Goal: Navigation & Orientation: Locate item on page

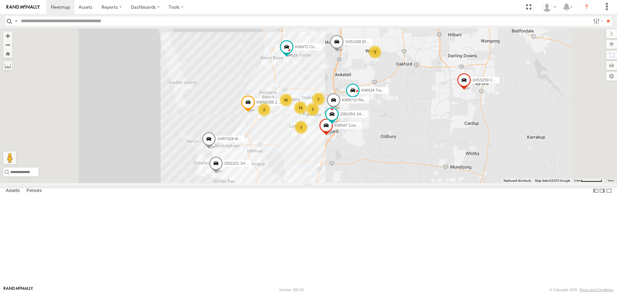
drag, startPoint x: 359, startPoint y: 265, endPoint x: 390, endPoint y: 185, distance: 85.2
click at [390, 182] on div "2001021 1HRP487 Toyota Admin 1HSS259 Coor.Enviro Plan & Develop KWN83 Superviso…" at bounding box center [308, 105] width 617 height 154
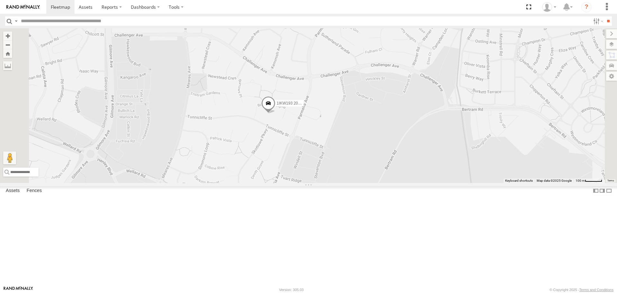
click at [275, 114] on span at bounding box center [268, 104] width 14 height 17
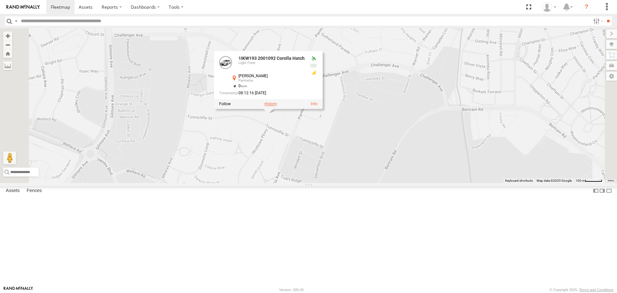
click at [277, 106] on label at bounding box center [270, 104] width 13 height 4
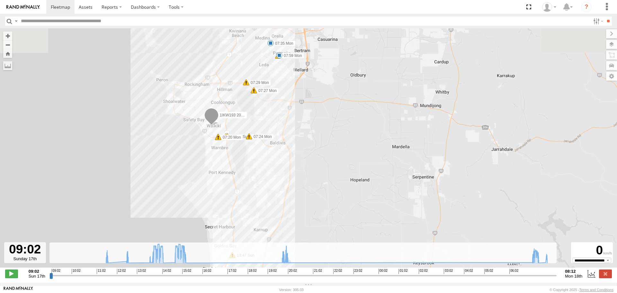
drag, startPoint x: 219, startPoint y: 146, endPoint x: 307, endPoint y: 290, distance: 169.7
click at [307, 290] on body at bounding box center [308, 146] width 617 height 293
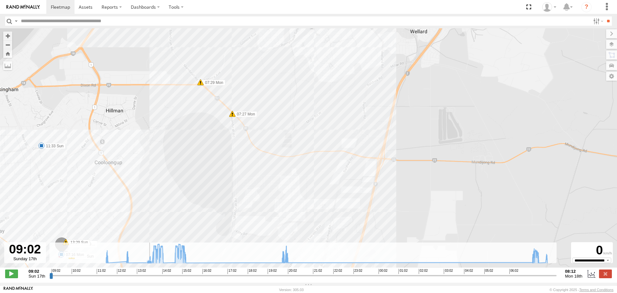
drag, startPoint x: 182, startPoint y: 103, endPoint x: 150, endPoint y: 264, distance: 164.1
click at [147, 259] on div "To navigate the map with touch gestures double-tap and hold your finger on the …" at bounding box center [308, 155] width 617 height 254
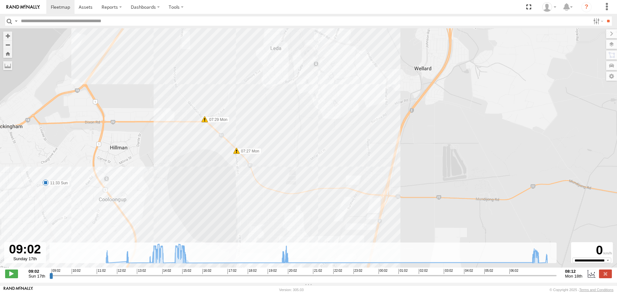
drag, startPoint x: 199, startPoint y: 185, endPoint x: 203, endPoint y: 218, distance: 33.3
click at [203, 218] on div "1IKW193 2001092 Corolla Hatch 13:47 Sun 14:06 Sun 07:27 Mon 07:29 Mon 07:35 Mon…" at bounding box center [308, 151] width 617 height 246
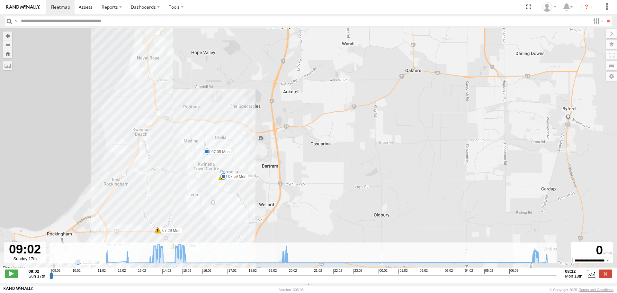
drag, startPoint x: 362, startPoint y: 128, endPoint x: 262, endPoint y: 225, distance: 139.3
click at [262, 225] on div "1IKW193 2001092 Corolla Hatch 13:47 Sun 14:06 Sun 07:27 Mon 07:29 Mon 07:35 Mon…" at bounding box center [308, 151] width 617 height 246
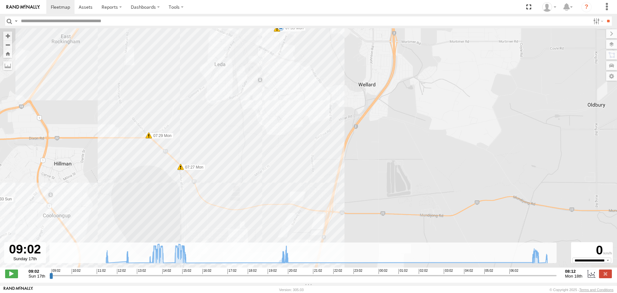
drag, startPoint x: 229, startPoint y: 204, endPoint x: 264, endPoint y: 4, distance: 202.9
click at [264, 4] on body at bounding box center [308, 146] width 617 height 293
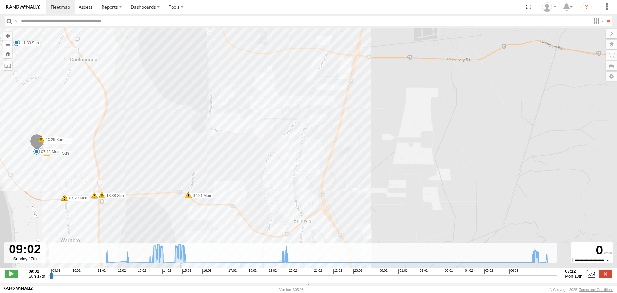
drag, startPoint x: 267, startPoint y: 188, endPoint x: 296, endPoint y: 15, distance: 175.0
click at [296, 15] on body at bounding box center [308, 146] width 617 height 293
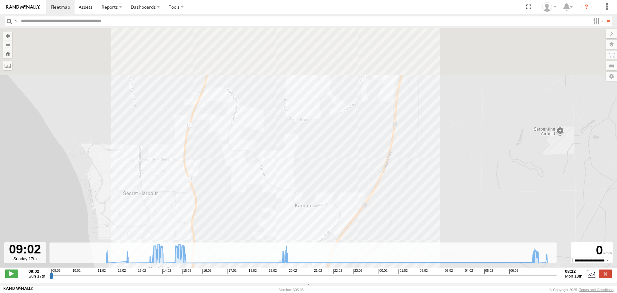
drag, startPoint x: 278, startPoint y: 165, endPoint x: 278, endPoint y: 258, distance: 92.2
click at [278, 254] on div "To navigate the map with touch gestures double-tap and hold your finger on the …" at bounding box center [308, 155] width 617 height 254
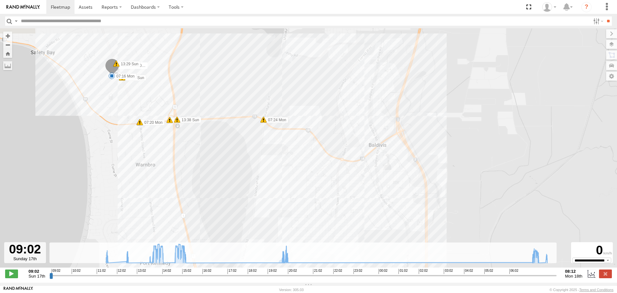
drag, startPoint x: 256, startPoint y: 160, endPoint x: 263, endPoint y: 308, distance: 147.6
click at [263, 292] on html at bounding box center [308, 146] width 617 height 293
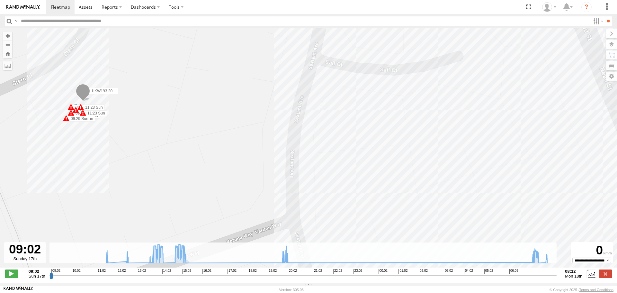
click at [83, 115] on span at bounding box center [83, 113] width 6 height 6
click at [74, 111] on span at bounding box center [76, 110] width 6 height 6
click at [71, 105] on div "Low Voltage 09:33 [DATE] North -32.31528 115.75044 17 [PERSON_NAME][GEOGRAPHIC_…" at bounding box center [76, 82] width 76 height 46
click at [70, 115] on span at bounding box center [71, 113] width 6 height 6
click at [64, 120] on span at bounding box center [66, 118] width 6 height 6
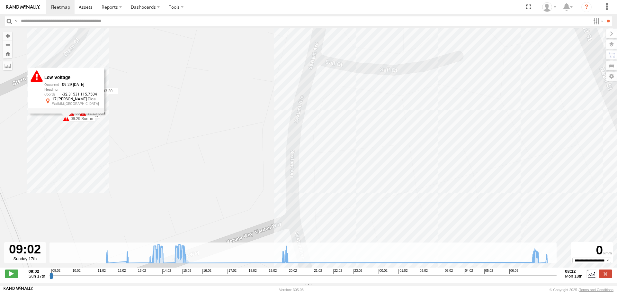
drag, startPoint x: 170, startPoint y: 162, endPoint x: 173, endPoint y: 160, distance: 3.9
click at [172, 162] on div "1IKW193 2001092 Corolla Hatch 13:47 Sun 14:06 Sun 07:27 Mon 07:29 Mon 07:35 Mon…" at bounding box center [308, 151] width 617 height 246
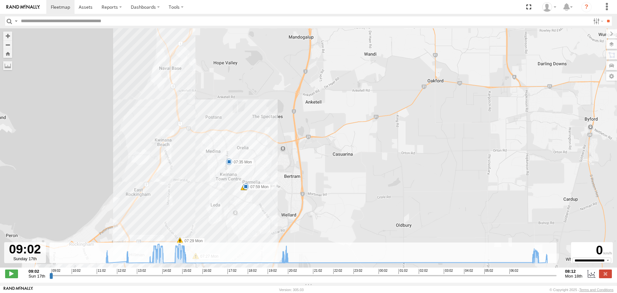
drag, startPoint x: 426, startPoint y: 138, endPoint x: 211, endPoint y: 288, distance: 262.4
click at [211, 288] on body at bounding box center [308, 146] width 617 height 293
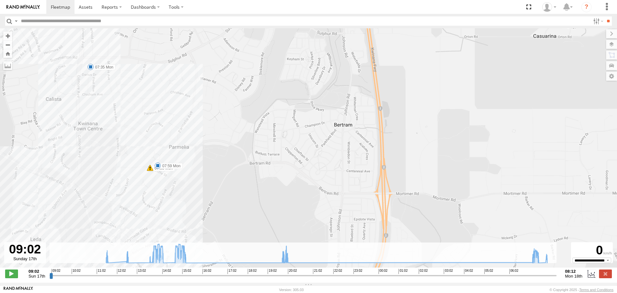
click at [7, 22] on input "button" at bounding box center [9, 20] width 8 height 9
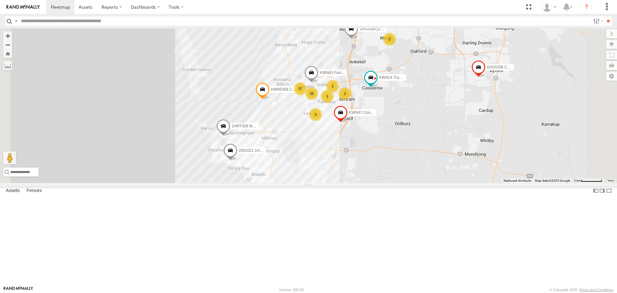
drag, startPoint x: 339, startPoint y: 258, endPoint x: 355, endPoint y: 174, distance: 85.7
click at [354, 175] on div "KWN5356 2001086 Camera Trailer Rangers 2001021 1HRP487 Toyota Admin 1HSS259 Coo…" at bounding box center [308, 105] width 617 height 154
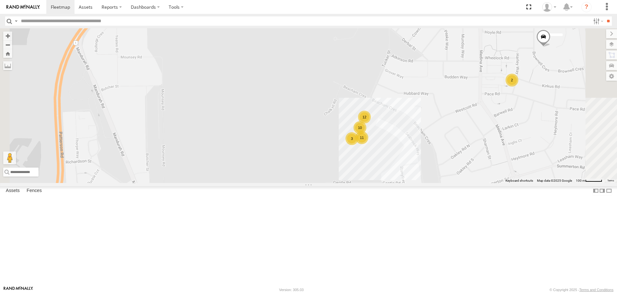
click at [336, 23] on span at bounding box center [329, 14] width 14 height 17
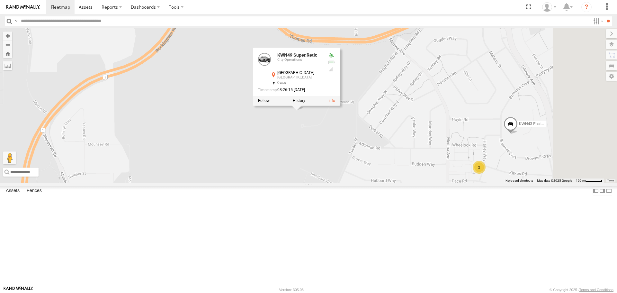
drag, startPoint x: 395, startPoint y: 137, endPoint x: 372, endPoint y: 191, distance: 58.6
click at [372, 182] on div "KWN5356 2001086 Camera Trailer Rangers 2001021 1HRP487 Toyota Admin 1HSS259 Coo…" at bounding box center [308, 105] width 617 height 154
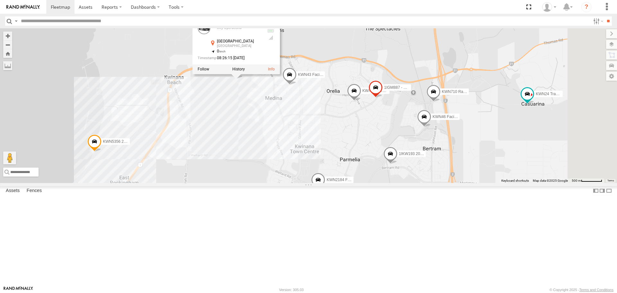
drag, startPoint x: 389, startPoint y: 200, endPoint x: 302, endPoint y: 120, distance: 118.0
click at [305, 129] on div "KWN5356 2001086 Camera Trailer Rangers 2001021 1HRP487 Toyota Admin 1HSS259 Coo…" at bounding box center [308, 105] width 617 height 154
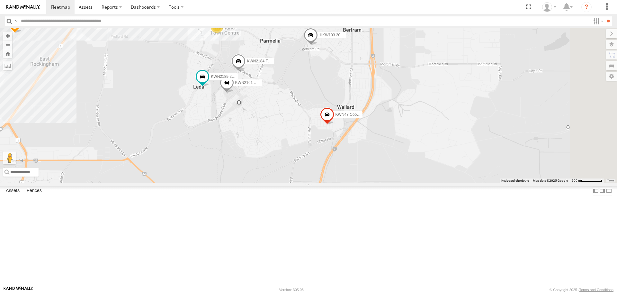
drag, startPoint x: 314, startPoint y: 226, endPoint x: 248, endPoint y: 146, distance: 102.9
click at [248, 146] on div "KWN5356 2001086 Camera Trailer Rangers 2001021 1HRP487 Toyota Admin 1HSS259 Coo…" at bounding box center [308, 105] width 617 height 154
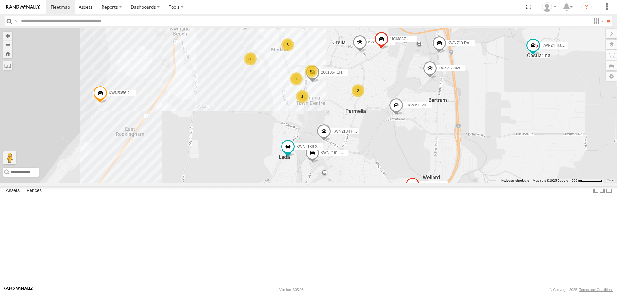
drag, startPoint x: 342, startPoint y: 190, endPoint x: 350, endPoint y: 266, distance: 76.6
click at [350, 182] on div "KWN5356 2001086 Camera Trailer Rangers 2001021 1HRP487 Toyota Admin 1HSS259 Coo…" at bounding box center [308, 105] width 617 height 154
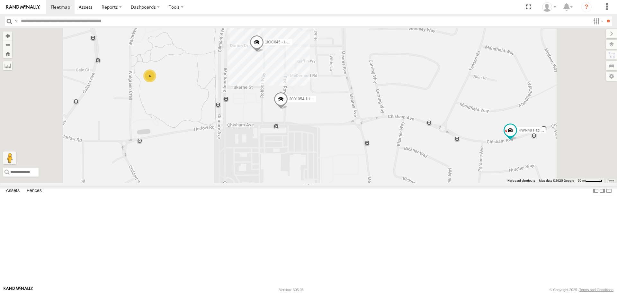
click at [288, 110] on span at bounding box center [281, 100] width 14 height 17
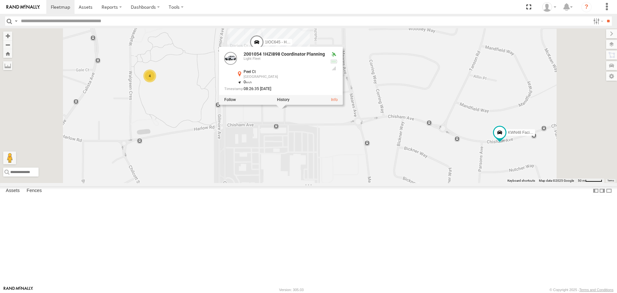
click at [353, 182] on div "KWN5356 2001086 Camera Trailer Rangers 2001021 1HRP487 Toyota Admin 1HSS259 Coo…" at bounding box center [308, 105] width 617 height 154
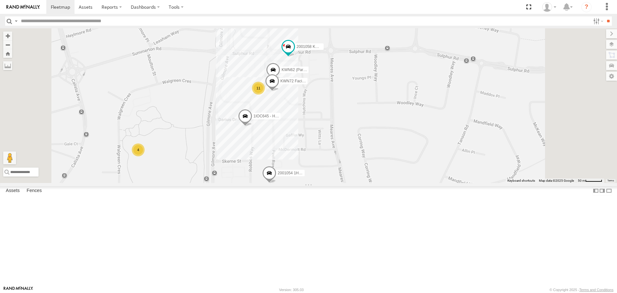
drag, startPoint x: 383, startPoint y: 197, endPoint x: 369, endPoint y: 275, distance: 79.2
click at [369, 182] on div "KWN5356 2001086 Camera Trailer Rangers 2001021 1HRP487 Toyota Admin 1HSS259 Coo…" at bounding box center [308, 105] width 617 height 154
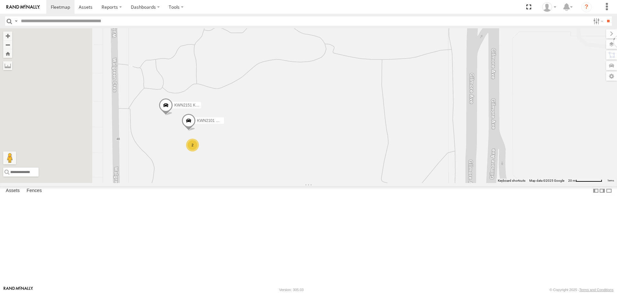
drag, startPoint x: 212, startPoint y: 212, endPoint x: 303, endPoint y: 216, distance: 91.3
click at [303, 182] on div "KWN5356 2001086 Camera Trailer Rangers 2001021 1HRP487 Toyota Admin 1HSS259 Coo…" at bounding box center [308, 105] width 617 height 154
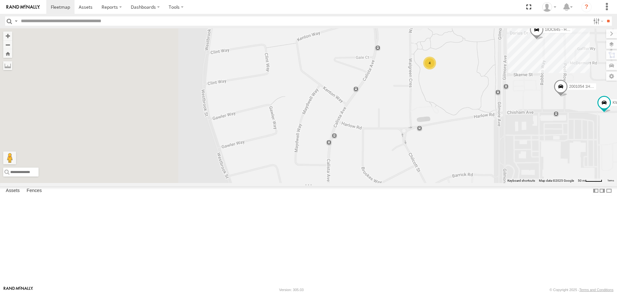
drag, startPoint x: 438, startPoint y: 181, endPoint x: 596, endPoint y: 108, distance: 174.2
click at [596, 108] on div "KWN5356 2001086 Camera Trailer Rangers 2001021 1HRP487 Toyota Admin 1HSS259 Coo…" at bounding box center [308, 105] width 617 height 154
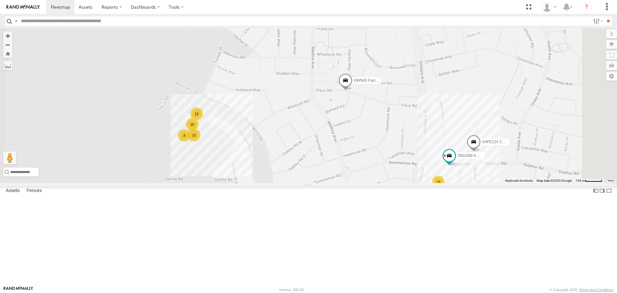
drag, startPoint x: 531, startPoint y: 99, endPoint x: 463, endPoint y: 238, distance: 154.7
click at [463, 182] on div "KWN5356 2001086 Camera Trailer Rangers 2001021 1HRP487 Toyota Admin 1HSS259 Coo…" at bounding box center [308, 105] width 617 height 154
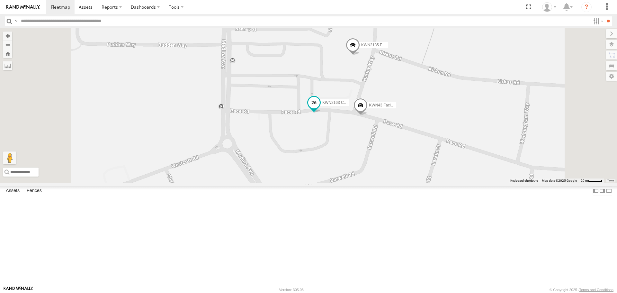
click at [320, 108] on span at bounding box center [314, 103] width 12 height 12
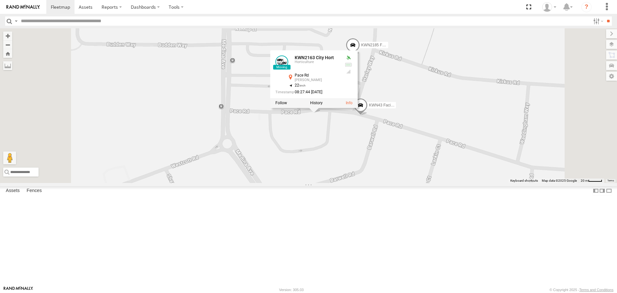
click at [368, 116] on span at bounding box center [360, 106] width 14 height 17
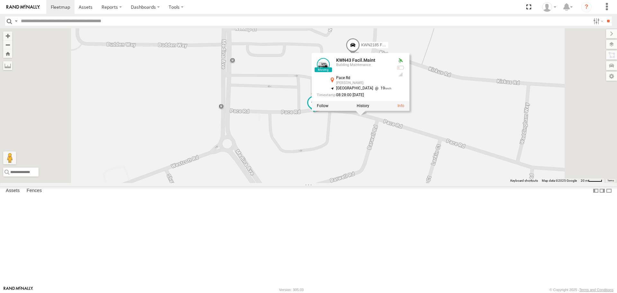
click at [360, 56] on span at bounding box center [353, 46] width 14 height 17
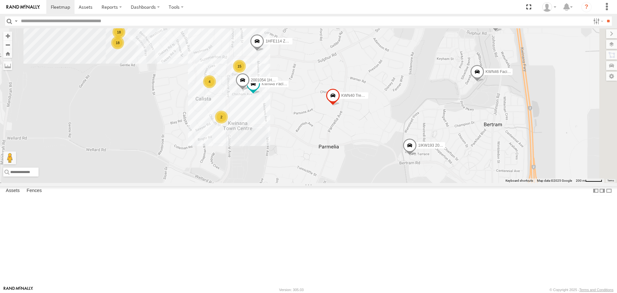
drag, startPoint x: 417, startPoint y: 222, endPoint x: 279, endPoint y: 106, distance: 179.9
click at [279, 106] on div "KWN5356 2001086 Camera Trailer Rangers 2001021 1HRP487 Toyota Admin 1HSS259 Coo…" at bounding box center [308, 105] width 617 height 154
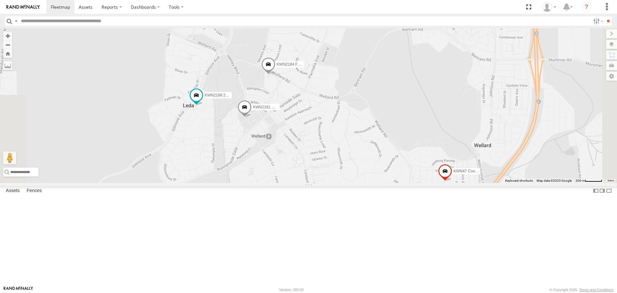
drag, startPoint x: 395, startPoint y: 233, endPoint x: 397, endPoint y: 97, distance: 136.6
click at [397, 97] on div "KWN5356 2001086 Camera Trailer Rangers 2001021 1HRP487 Toyota Admin 1HSS259 Coo…" at bounding box center [308, 105] width 617 height 154
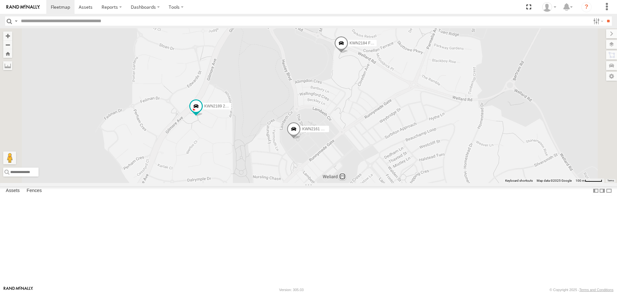
click at [301, 139] on span at bounding box center [294, 130] width 14 height 17
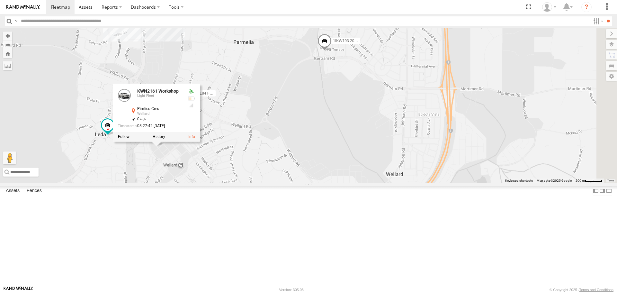
drag, startPoint x: 465, startPoint y: 209, endPoint x: 300, endPoint y: 204, distance: 164.9
click at [300, 182] on div "KWN5356 2001086 Camera Trailer Rangers 2001021 1HRP487 Toyota Admin 1HSS259 Coo…" at bounding box center [308, 105] width 617 height 154
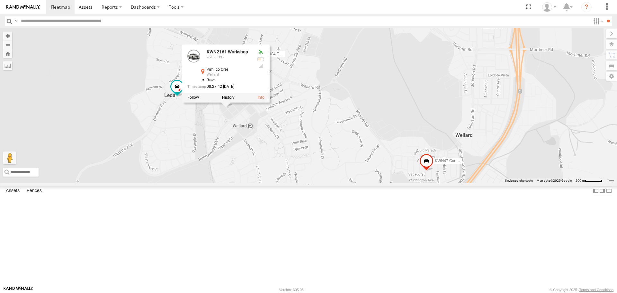
drag, startPoint x: 348, startPoint y: 217, endPoint x: 394, endPoint y: 177, distance: 60.3
click at [394, 177] on div "KWN5356 2001086 Camera Trailer Rangers 2001021 1HRP487 Toyota Admin 1HSS259 Coo…" at bounding box center [308, 105] width 617 height 154
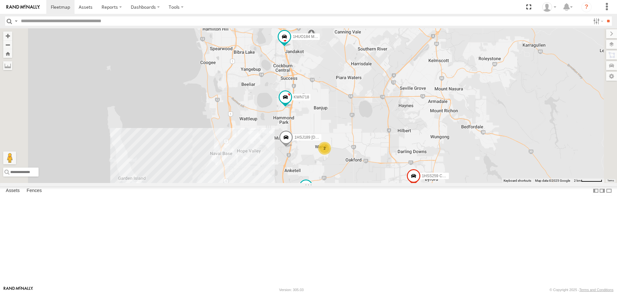
drag, startPoint x: 430, startPoint y: 107, endPoint x: 387, endPoint y: 190, distance: 93.1
click at [387, 182] on div "KWN5356 2001086 Camera Trailer Rangers 2001021 1HRP487 Toyota Admin 1HSS259 Coo…" at bounding box center [308, 105] width 617 height 154
click at [290, 42] on span at bounding box center [285, 37] width 12 height 12
click at [296, 50] on label at bounding box center [289, 48] width 13 height 4
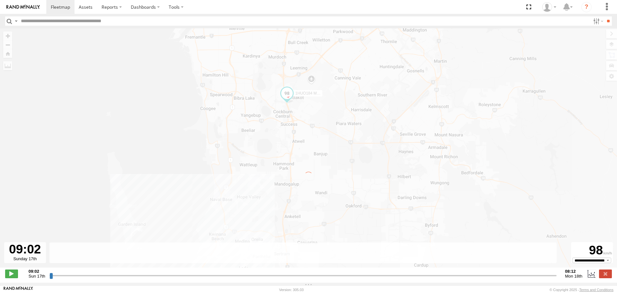
type input "**********"
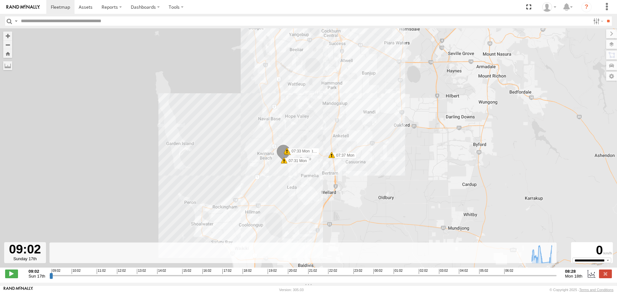
drag, startPoint x: 397, startPoint y: 186, endPoint x: 401, endPoint y: 103, distance: 83.3
click at [401, 103] on div "1HUO184 Manager Requatic 07:31 Mon 07:33 Mon 07:33 Mon 07:33 Mon 07:37 Mon 6 08…" at bounding box center [308, 151] width 617 height 246
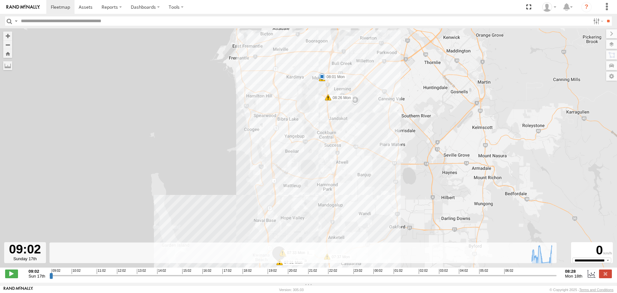
drag, startPoint x: 400, startPoint y: 60, endPoint x: 395, endPoint y: 161, distance: 101.6
click at [395, 161] on div "1HUO184 Manager Requatic 07:31 Mon 07:33 Mon 07:33 Mon 07:33 Mon 07:37 Mon 6 08…" at bounding box center [308, 151] width 617 height 246
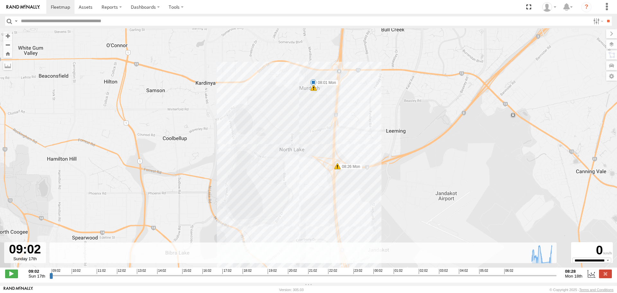
drag, startPoint x: 328, startPoint y: 169, endPoint x: 306, endPoint y: 32, distance: 138.8
click at [306, 33] on div "1HUO184 Manager Requatic 07:31 Mon 07:33 Mon 07:33 Mon 07:33 Mon 07:37 Mon 08:0…" at bounding box center [308, 151] width 617 height 246
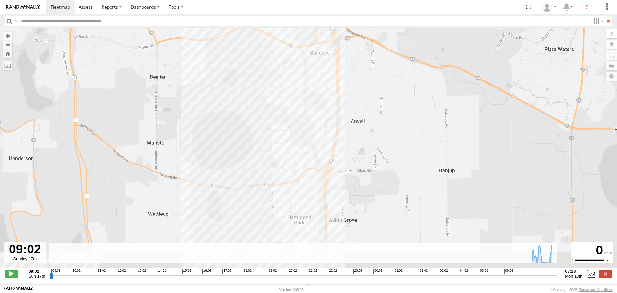
drag, startPoint x: 292, startPoint y: 118, endPoint x: 287, endPoint y: 37, distance: 81.5
click at [287, 40] on div "1HUO184 Manager Requatic 07:31 Mon 07:33 Mon 07:33 Mon 07:33 Mon 07:37 Mon 08:0…" at bounding box center [308, 151] width 617 height 246
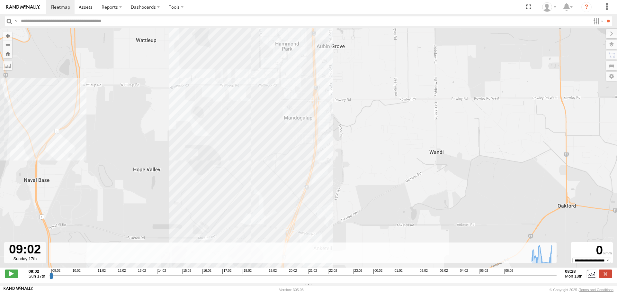
drag, startPoint x: 247, startPoint y: 191, endPoint x: 294, endPoint y: 87, distance: 114.5
click at [293, 90] on div "1HUO184 Manager Requatic 07:31 Mon 07:33 Mon 07:33 Mon 07:33 Mon 07:37 Mon 08:0…" at bounding box center [308, 151] width 617 height 246
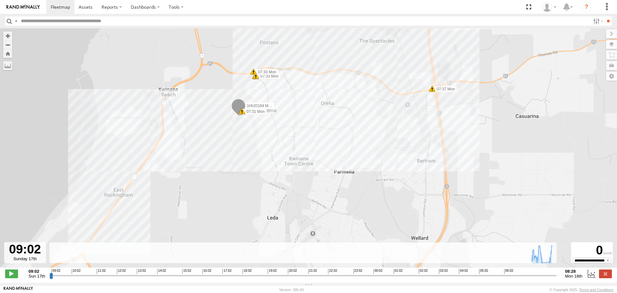
drag, startPoint x: 258, startPoint y: 81, endPoint x: 270, endPoint y: 171, distance: 91.1
click at [269, 171] on div "1HUO184 Manager Requatic 07:31 Mon 07:33 Mon 07:33 Mon 07:33 Mon 07:37 Mon 08:0…" at bounding box center [308, 151] width 617 height 246
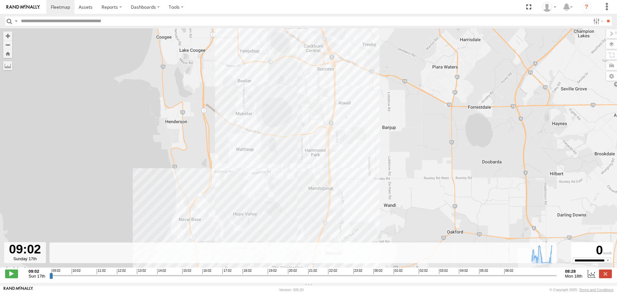
drag, startPoint x: 330, startPoint y: 135, endPoint x: 295, endPoint y: 238, distance: 109.0
click at [295, 238] on div "1HUO184 Manager Requatic 07:31 Mon 07:33 Mon 07:33 Mon 07:33 Mon 07:37 Mon 08:0…" at bounding box center [308, 151] width 617 height 246
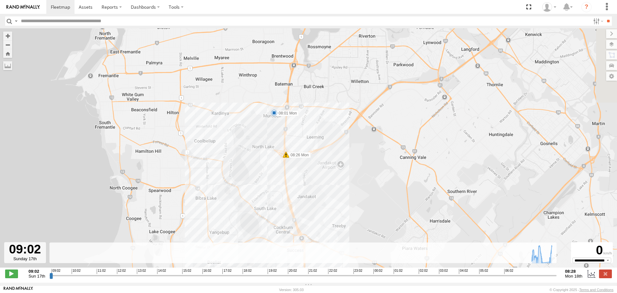
drag, startPoint x: 277, startPoint y: 79, endPoint x: 247, endPoint y: 260, distance: 182.9
click at [247, 260] on div "To navigate the map with touch gestures double-tap and hold your finger on the …" at bounding box center [308, 155] width 617 height 254
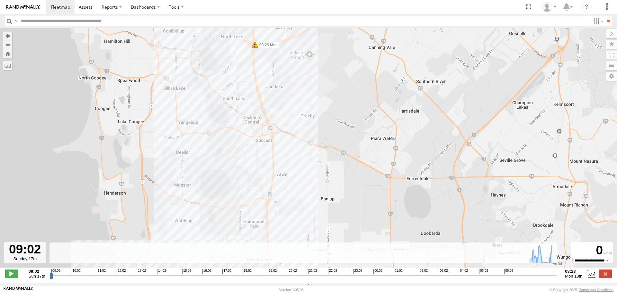
drag, startPoint x: 335, startPoint y: 217, endPoint x: 305, endPoint y: 93, distance: 128.3
click at [305, 93] on div "1HUO184 Manager Requatic 07:31 Mon 07:33 Mon 07:33 Mon 07:33 Mon 07:37 Mon 08:0…" at bounding box center [308, 151] width 617 height 246
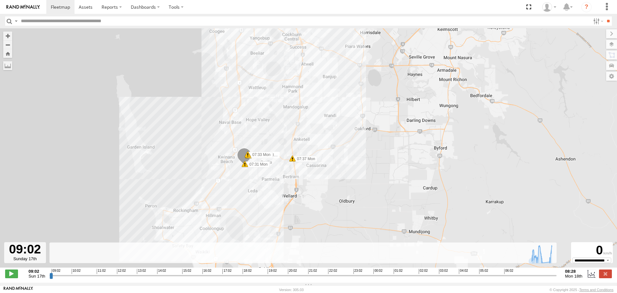
drag, startPoint x: 324, startPoint y: 210, endPoint x: 331, endPoint y: 102, distance: 108.1
click at [331, 102] on div "1HUO184 Manager Requatic 07:31 Mon 07:33 Mon 07:33 Mon 07:33 Mon 07:37 Mon 08:0…" at bounding box center [308, 151] width 617 height 246
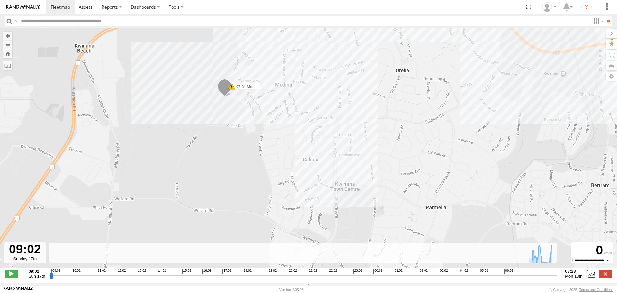
click at [220, 86] on span at bounding box center [224, 87] width 14 height 17
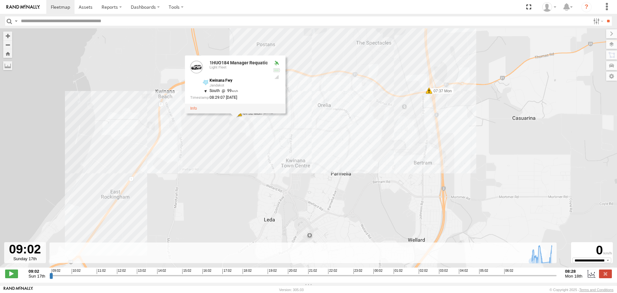
click at [228, 133] on div "1HUO184 Manager Requatic 07:31 Mon 07:33 Mon 07:33 Mon 07:33 Mon 07:37 Mon 08:0…" at bounding box center [308, 151] width 617 height 246
click at [336, 89] on div "1HUO184 Manager Requatic 07:31 Mon 07:33 Mon 07:33 Mon 07:33 Mon 07:37 Mon 08:0…" at bounding box center [308, 151] width 617 height 246
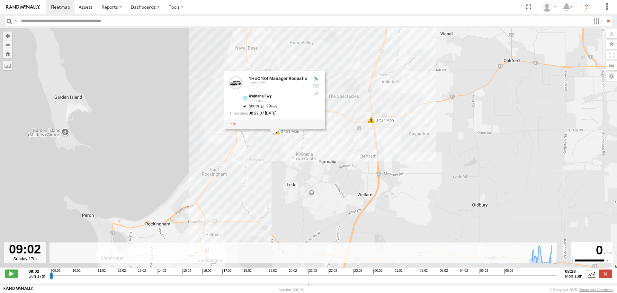
click at [305, 174] on div "1HUO184 Manager Requatic 07:31 Mon 07:33 Mon 07:33 Mon 07:33 Mon 07:37 Mon 08:0…" at bounding box center [308, 151] width 617 height 246
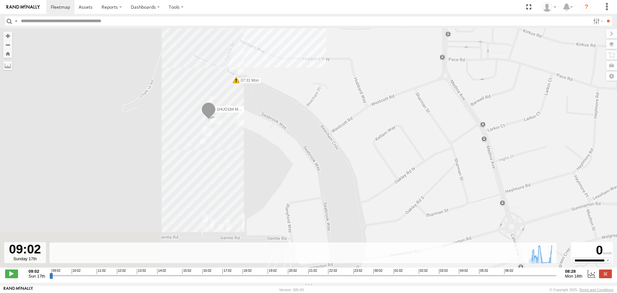
drag, startPoint x: 197, startPoint y: 194, endPoint x: 188, endPoint y: 62, distance: 132.0
click at [188, 62] on div "1HUO184 Manager Requatic 07:31 Mon 07:33 Mon 07:33 Mon 07:33 Mon 07:37 Mon 08:0…" at bounding box center [308, 151] width 617 height 246
click at [11, 21] on input "button" at bounding box center [9, 20] width 8 height 9
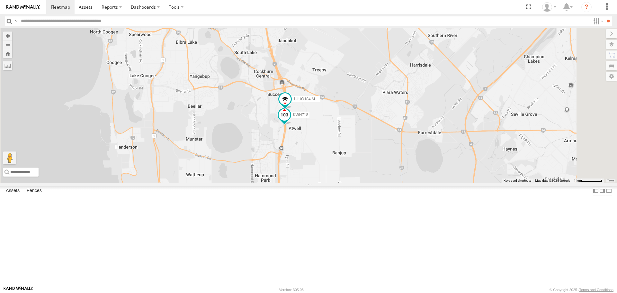
click at [290, 120] on span at bounding box center [285, 115] width 12 height 12
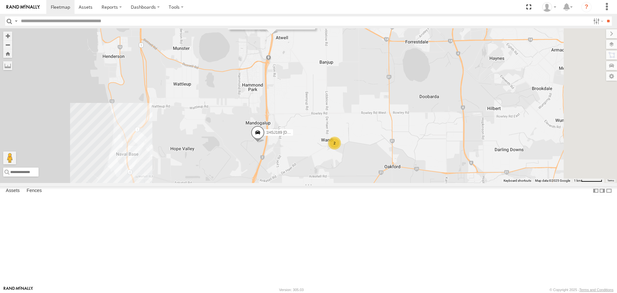
drag, startPoint x: 388, startPoint y: 216, endPoint x: 374, endPoint y: 89, distance: 127.0
click at [374, 106] on div "KWN5356 2001086 Camera Trailer Rangers 1I0C646 Rav 4 1HSS259 Coor.Enviro Plan &…" at bounding box center [308, 105] width 617 height 154
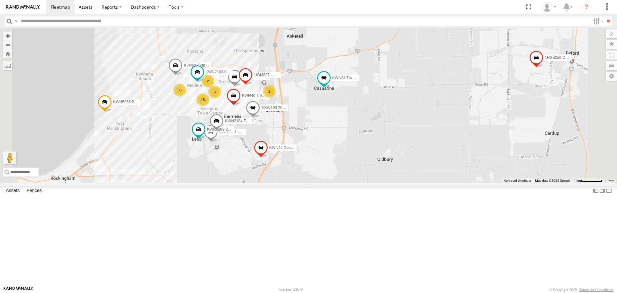
drag, startPoint x: 379, startPoint y: 175, endPoint x: 404, endPoint y: 102, distance: 77.5
click at [404, 102] on div "KWN5356 2001086 Camera Trailer Rangers 1I0C646 Rav 4 1HSS259 Coor.Enviro Plan &…" at bounding box center [308, 105] width 617 height 154
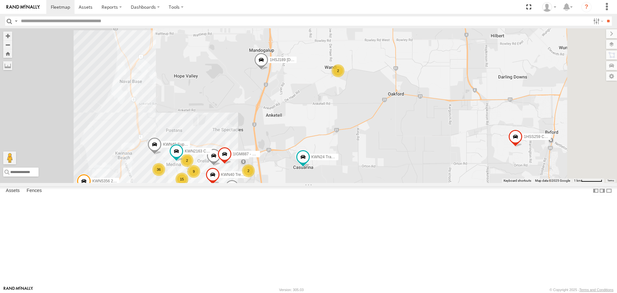
drag, startPoint x: 415, startPoint y: 187, endPoint x: 394, endPoint y: 243, distance: 59.3
click at [394, 182] on div "KWN5356 2001086 Camera Trailer Rangers 1I0C646 Rav 4 1HSS259 Coor.Enviro Plan &…" at bounding box center [308, 105] width 617 height 154
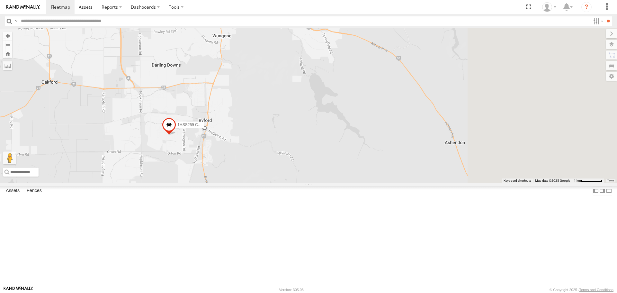
drag, startPoint x: 331, startPoint y: 203, endPoint x: 145, endPoint y: 192, distance: 186.0
click at [145, 192] on main "To navigate the map with touch gestures double-tap and hold your finger on the …" at bounding box center [308, 156] width 617 height 257
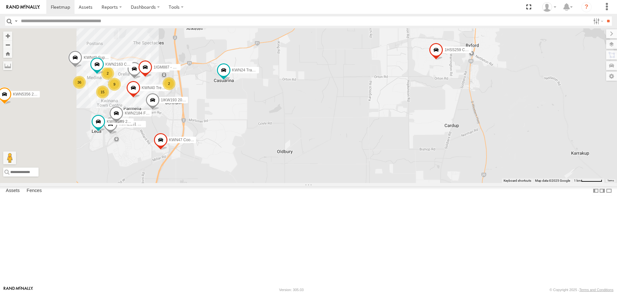
drag, startPoint x: 177, startPoint y: 199, endPoint x: 456, endPoint y: 124, distance: 289.4
click at [456, 124] on div "KWN5356 2001086 Camera Trailer Rangers 1I0C646 Rav 4 1HSS259 Coor.Enviro Plan &…" at bounding box center [308, 105] width 617 height 154
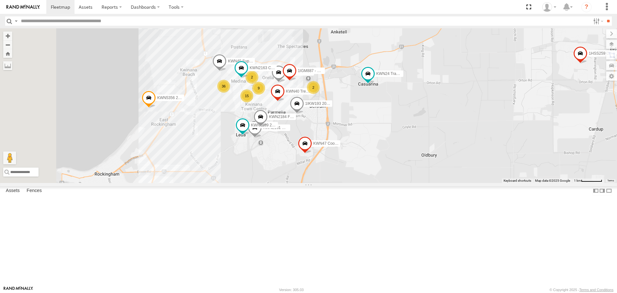
drag, startPoint x: 306, startPoint y: 166, endPoint x: 451, endPoint y: 170, distance: 144.3
click at [451, 170] on div "KWN5356 2001086 Camera Trailer Rangers 1I0C646 Rav 4 1HSS259 Coor.Enviro Plan &…" at bounding box center [308, 105] width 617 height 154
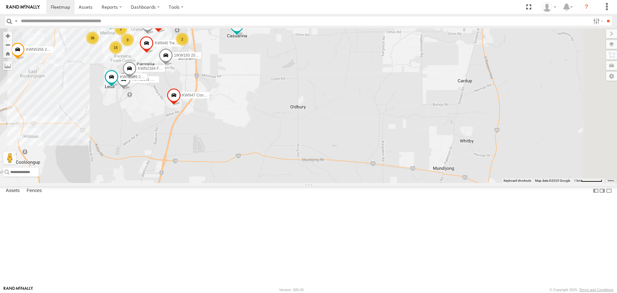
drag, startPoint x: 406, startPoint y: 204, endPoint x: 267, endPoint y: 158, distance: 146.5
click at [267, 158] on div "KWN5356 2001086 Camera Trailer Rangers 1I0C646 Rav 4 1HSS259 Coor.Enviro Plan &…" at bounding box center [308, 105] width 617 height 154
